Goal: Task Accomplishment & Management: Manage account settings

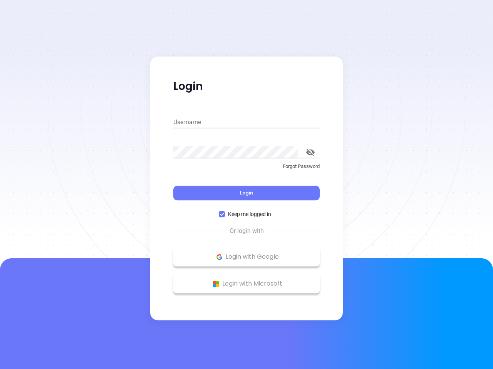
click at [246, 185] on div "Login" at bounding box center [246, 189] width 146 height 24
click at [246, 122] on input "Username" at bounding box center [246, 122] width 146 height 12
click at [310, 152] on icon "toggle password visibility" at bounding box center [310, 152] width 8 height 7
click at [246, 193] on span "Login" at bounding box center [246, 193] width 13 height 7
click at [246, 214] on span "Keep me logged in" at bounding box center [249, 214] width 49 height 8
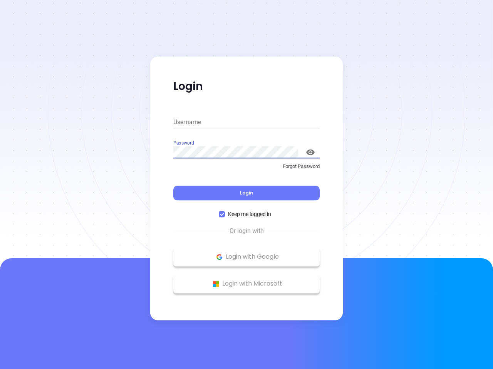
click at [225, 214] on input "Keep me logged in" at bounding box center [222, 214] width 6 height 6
checkbox input "false"
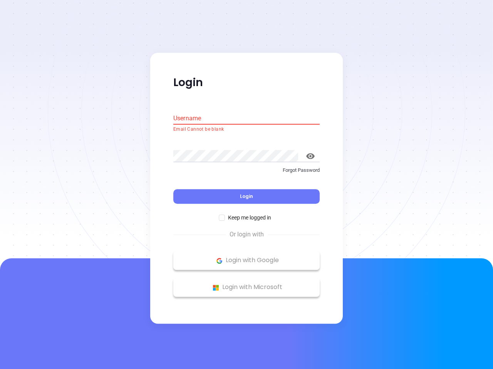
click at [246, 257] on p "Login with Google" at bounding box center [246, 261] width 139 height 12
click at [246, 284] on p "Login with Microsoft" at bounding box center [246, 288] width 139 height 12
